Goal: Task Accomplishment & Management: Manage account settings

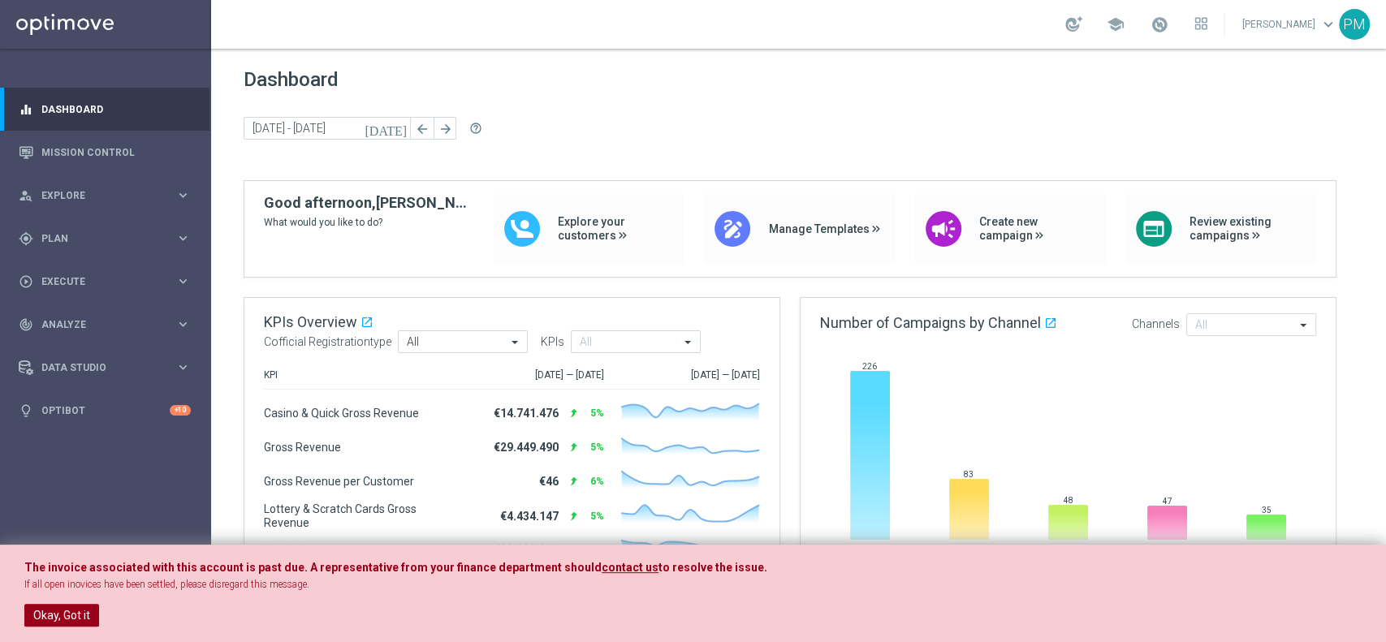
click at [67, 610] on button "Okay, Got it" at bounding box center [61, 615] width 75 height 23
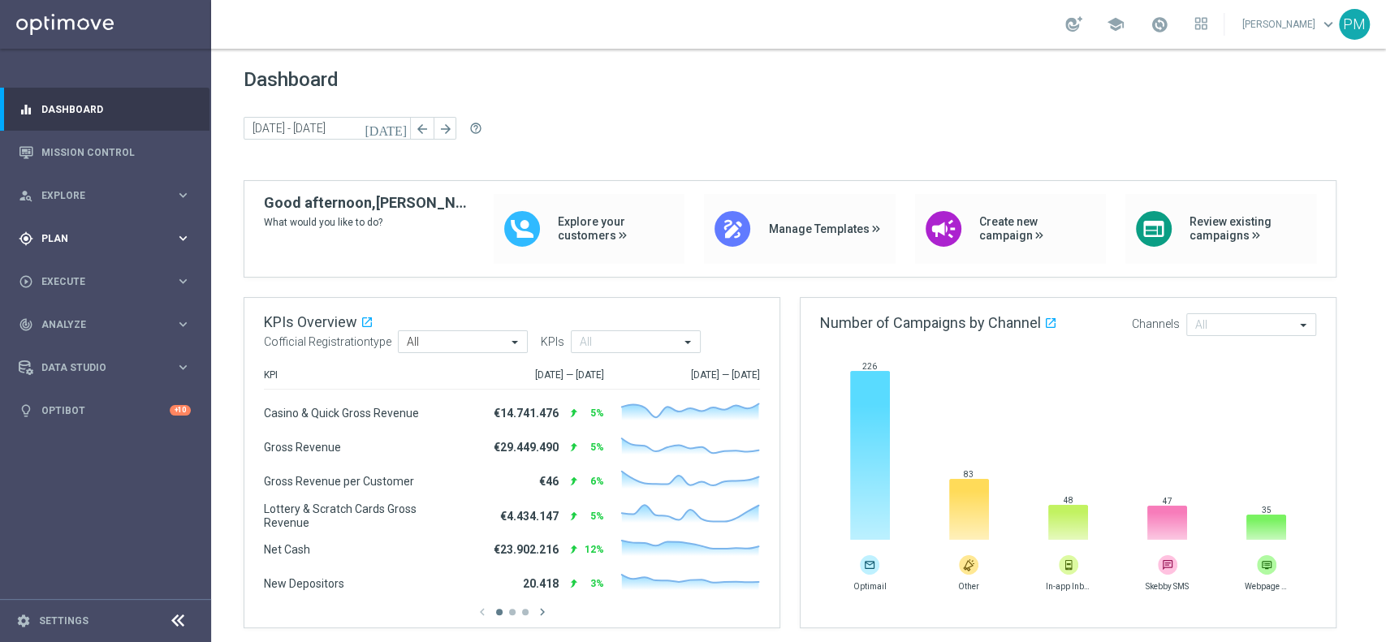
click at [73, 229] on div "gps_fixed Plan keyboard_arrow_right" at bounding box center [105, 238] width 210 height 43
click at [77, 275] on link "Target Groups" at bounding box center [105, 272] width 127 height 13
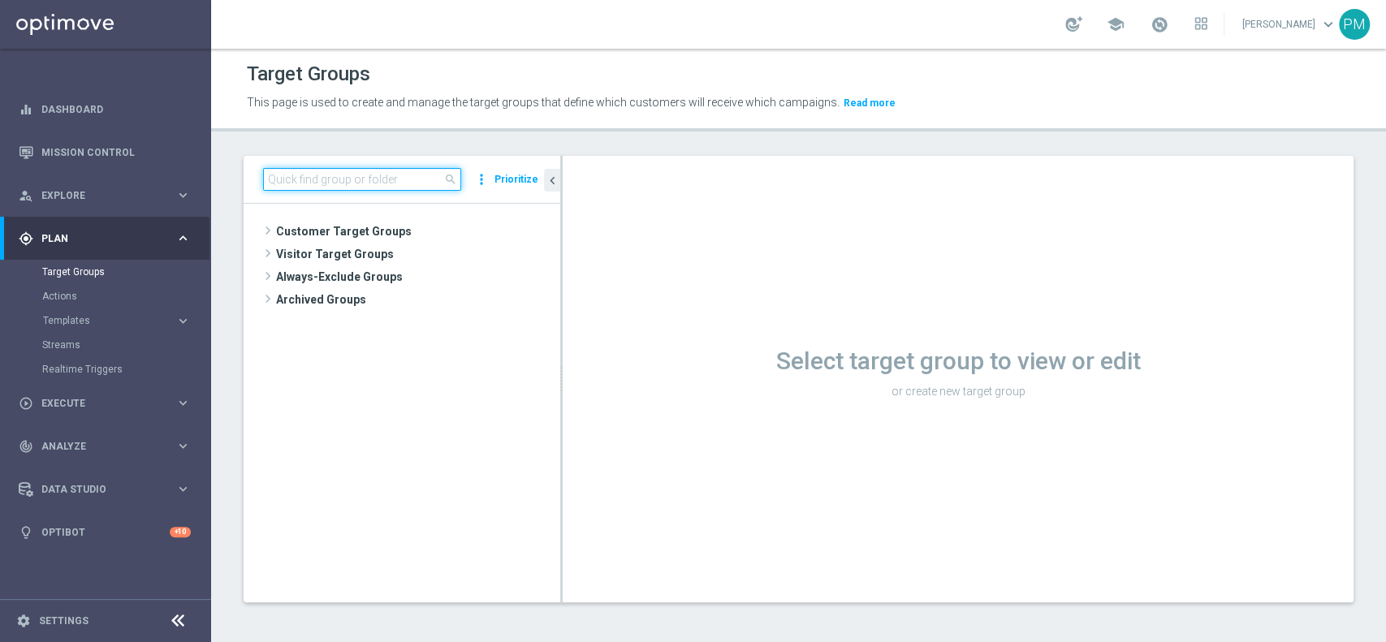
click at [395, 178] on input at bounding box center [362, 179] width 198 height 23
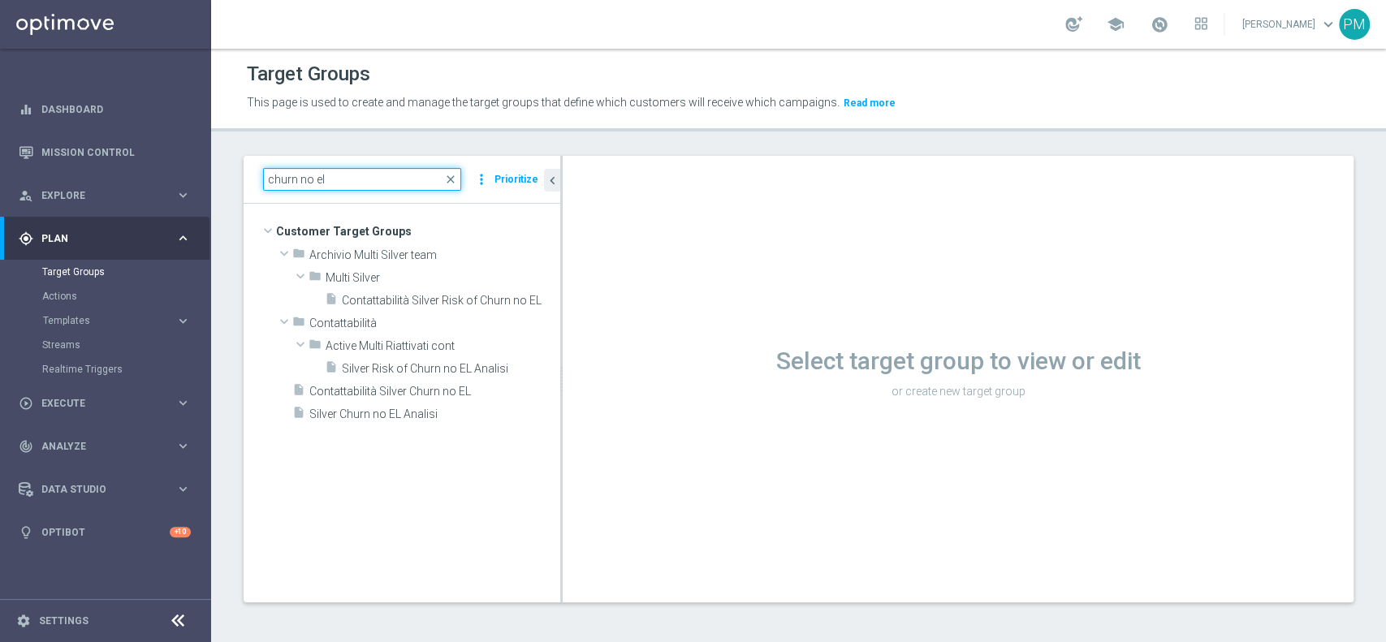
type input "churn no el"
click at [509, 179] on button "Prioritize" at bounding box center [516, 180] width 49 height 22
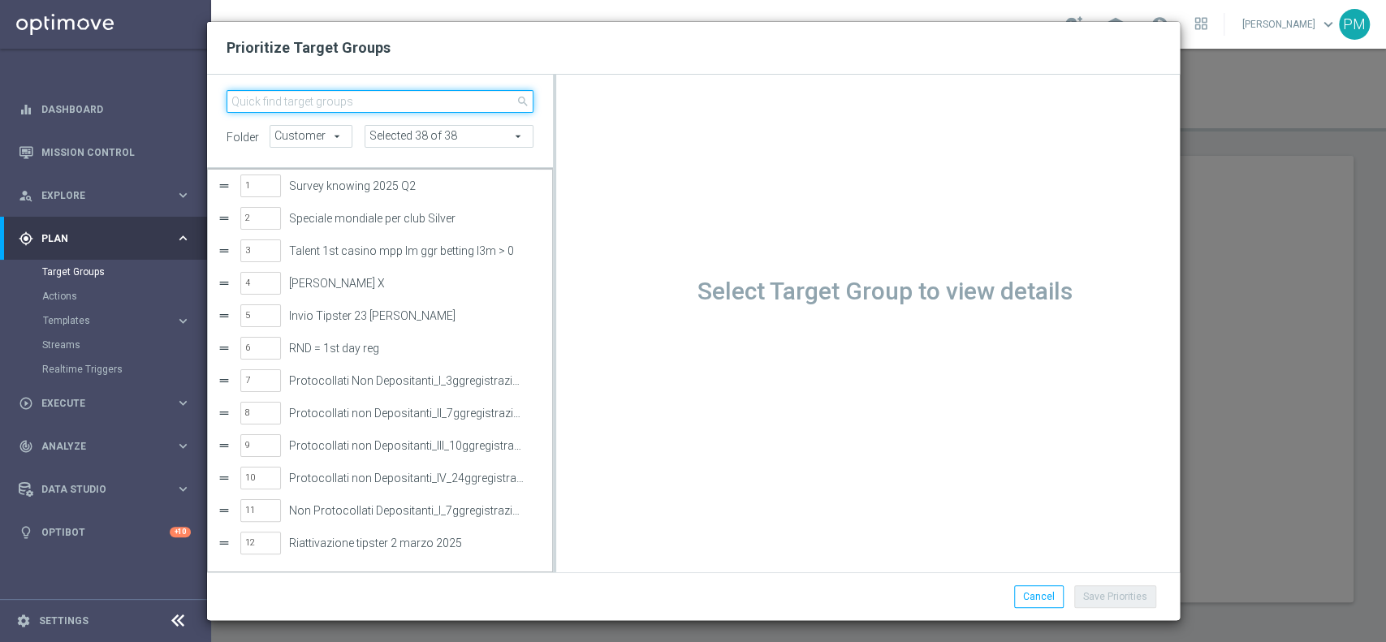
click at [398, 104] on input "search" at bounding box center [381, 101] width 308 height 23
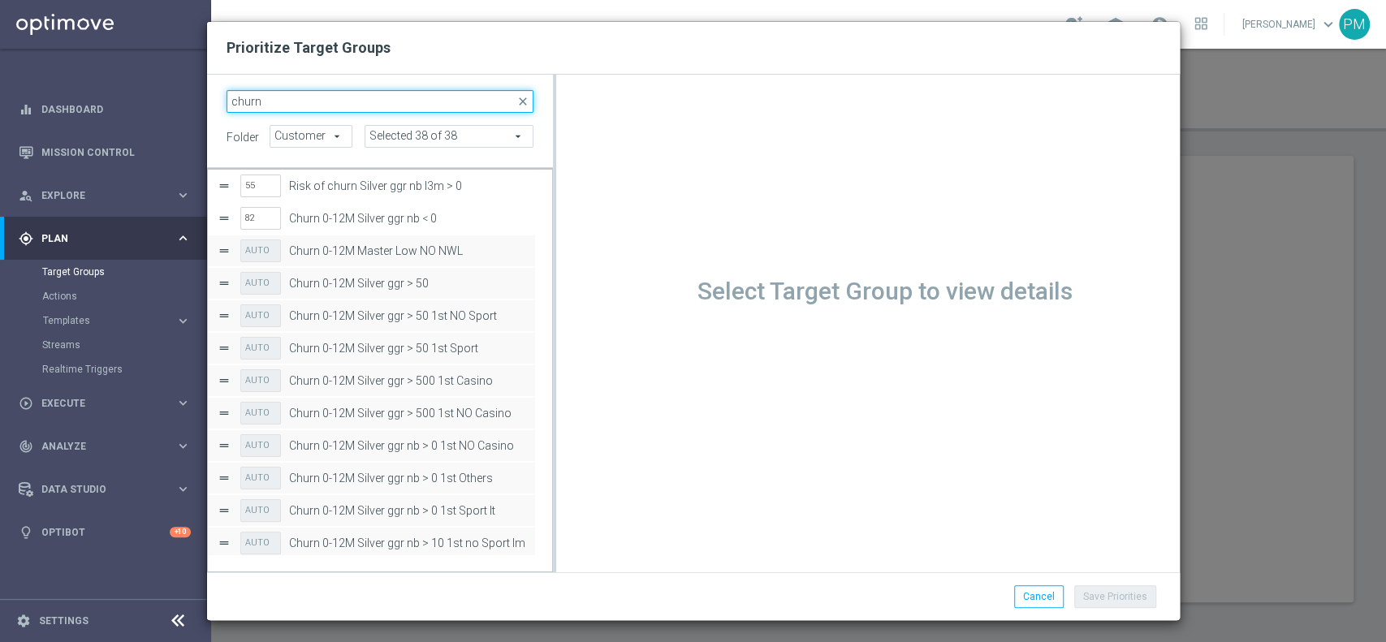
type input "churn"
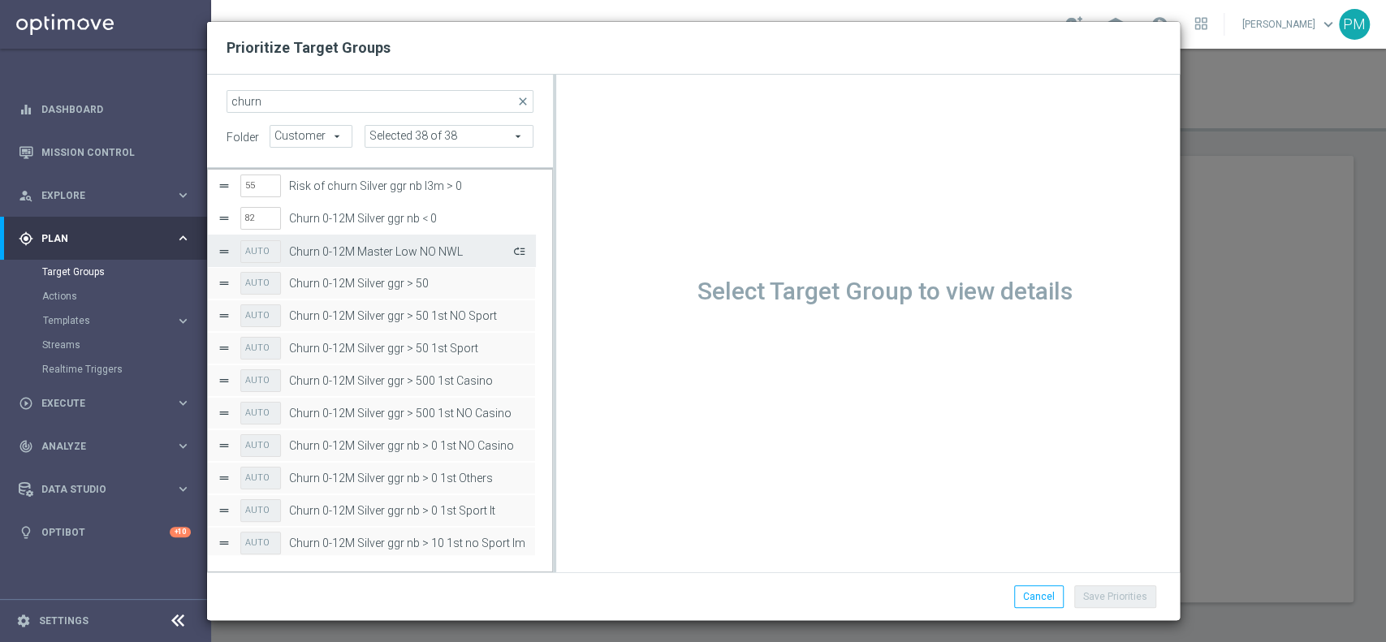
click at [520, 254] on button "Press SPACE to select this row." at bounding box center [518, 252] width 16 height 24
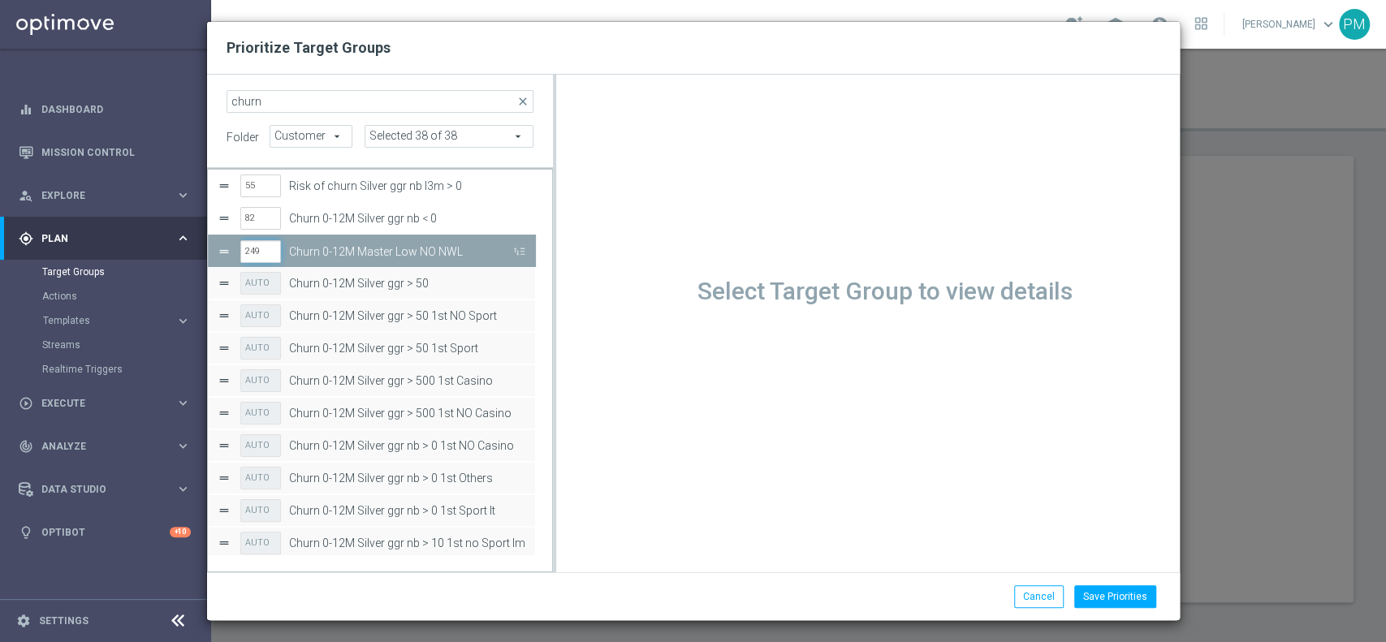
click at [248, 255] on input "249" at bounding box center [260, 251] width 41 height 23
drag, startPoint x: 248, startPoint y: 255, endPoint x: 263, endPoint y: 252, distance: 15.8
click at [248, 255] on input "249" at bounding box center [260, 251] width 41 height 23
click at [263, 252] on input "249" at bounding box center [260, 251] width 41 height 23
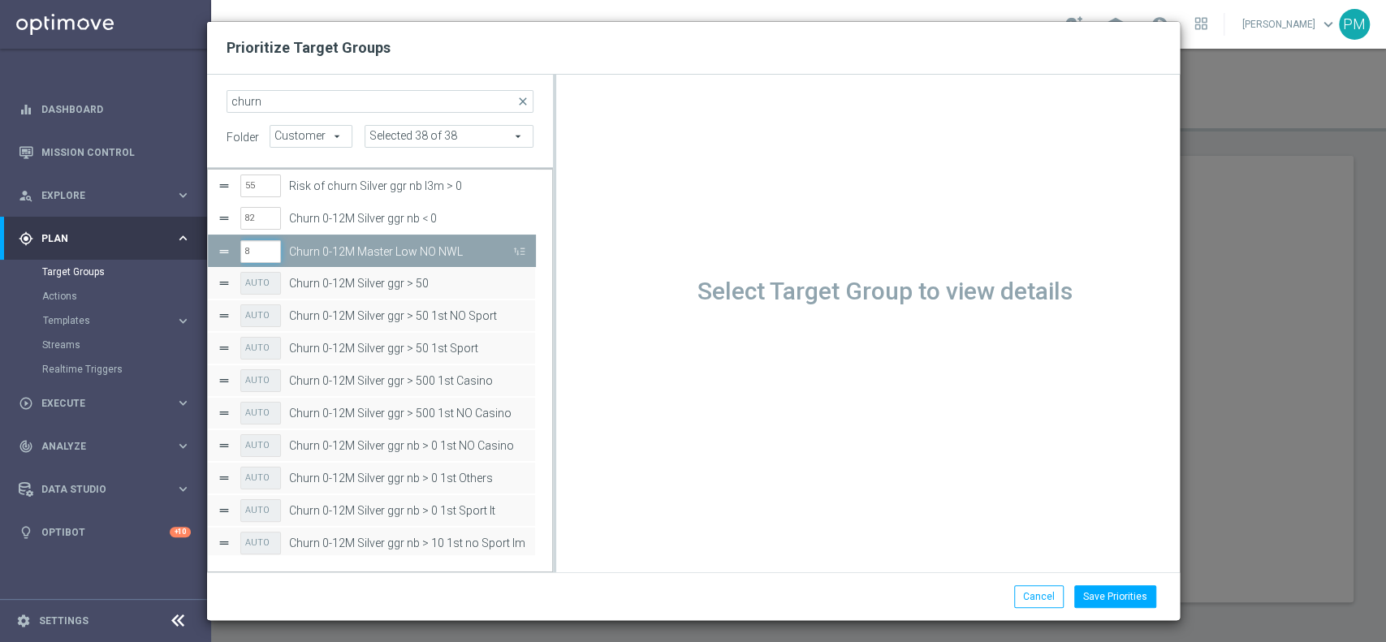
type input "88"
